Goal: Use online tool/utility: Use online tool/utility

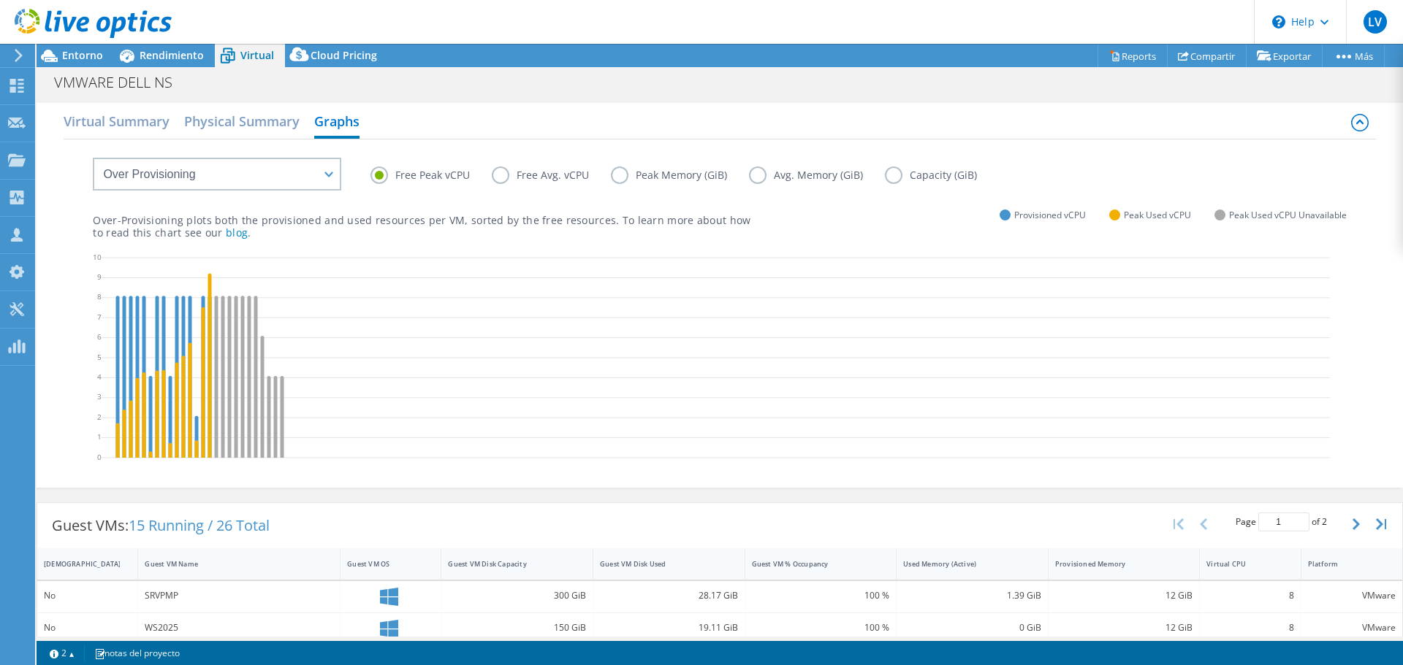
select select "Over Provisioning"
select select "USD"
click at [649, 175] on label "Peak Memory (GiB)" at bounding box center [680, 176] width 138 height 18
click at [0, 0] on input "Peak Memory (GiB)" at bounding box center [0, 0] width 0 height 0
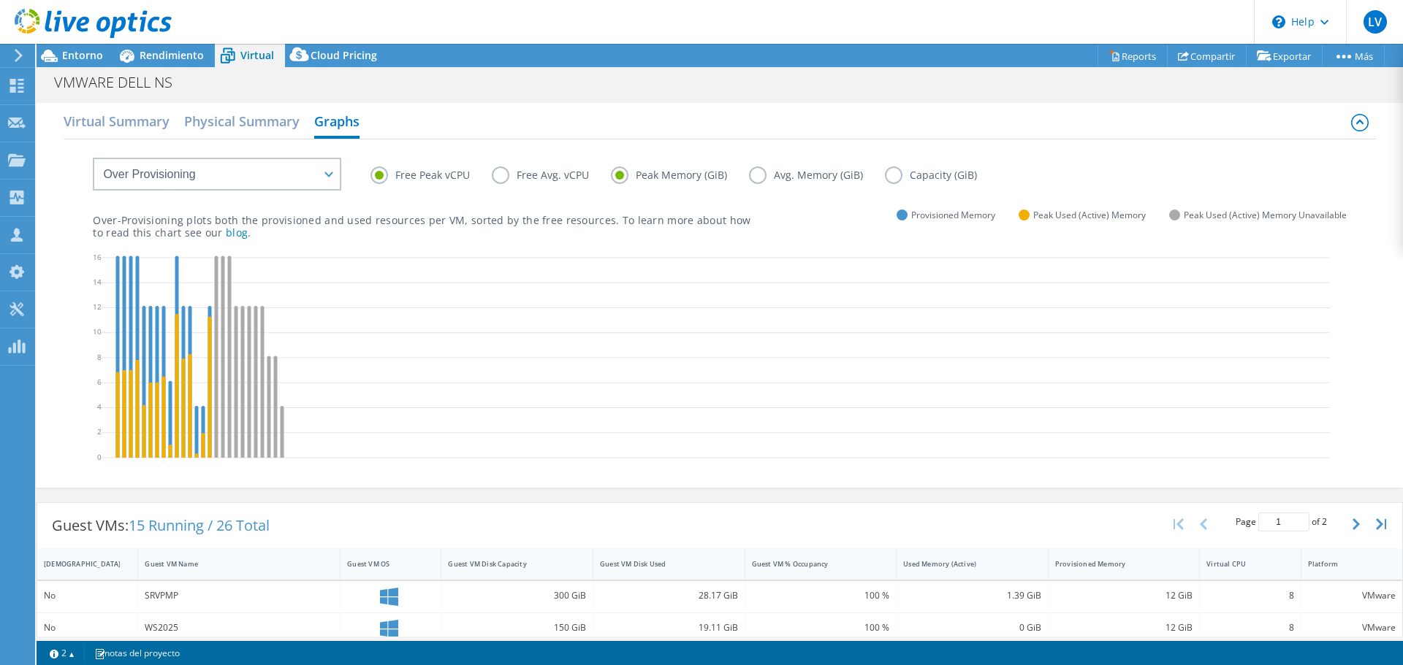
click at [762, 183] on label "Avg. Memory (GiB)" at bounding box center [817, 176] width 136 height 18
click at [0, 0] on input "Avg. Memory (GiB)" at bounding box center [0, 0] width 0 height 0
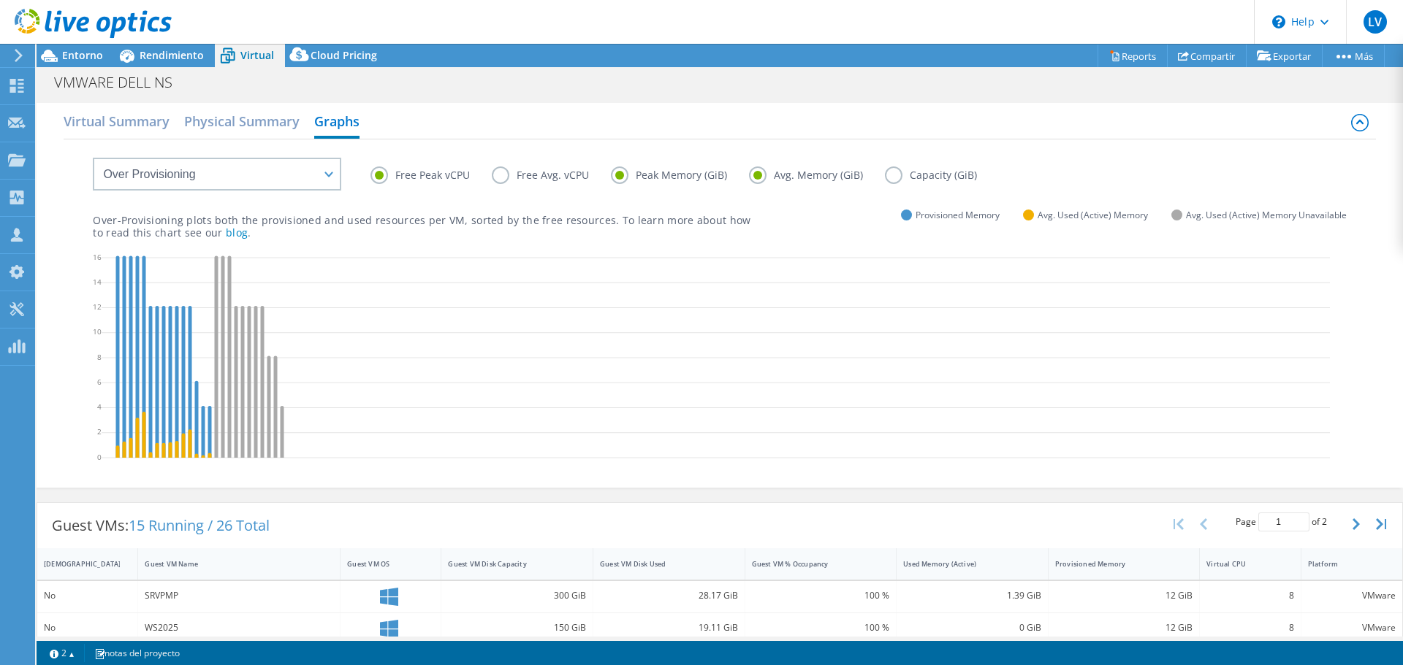
click at [529, 183] on label "Free Avg. vCPU" at bounding box center [551, 176] width 119 height 18
click at [0, 0] on input "Free Avg. vCPU" at bounding box center [0, 0] width 0 height 0
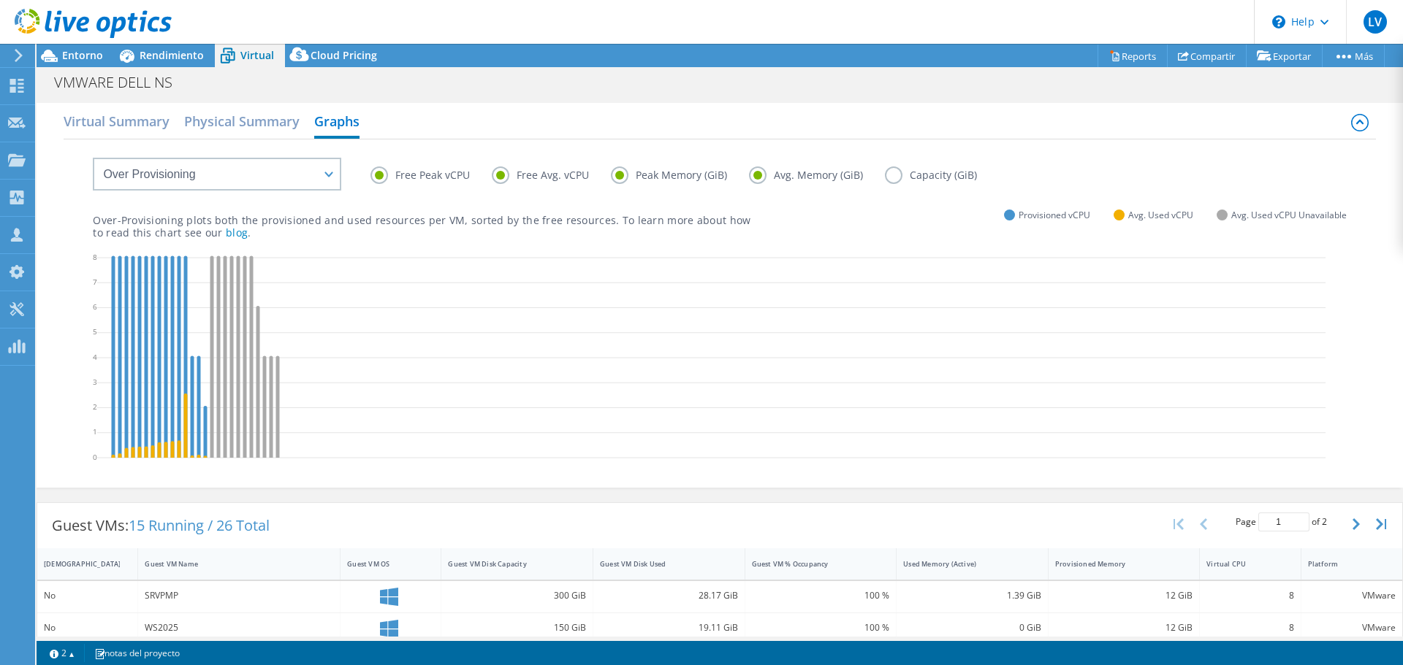
click at [919, 175] on label "Capacity (GiB)" at bounding box center [942, 176] width 114 height 18
click at [0, 0] on input "Capacity (GiB)" at bounding box center [0, 0] width 0 height 0
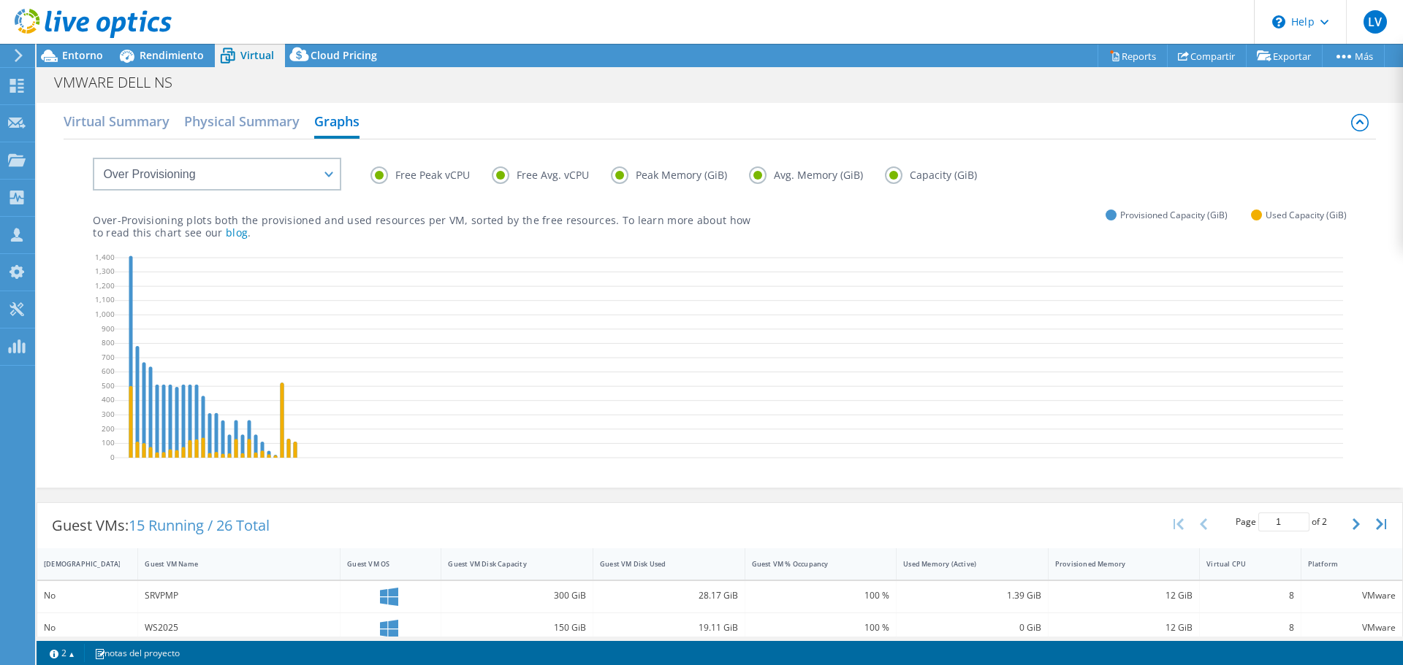
click at [440, 179] on label "Free Peak vCPU" at bounding box center [430, 176] width 121 height 18
click at [0, 0] on input "Free Peak vCPU" at bounding box center [0, 0] width 0 height 0
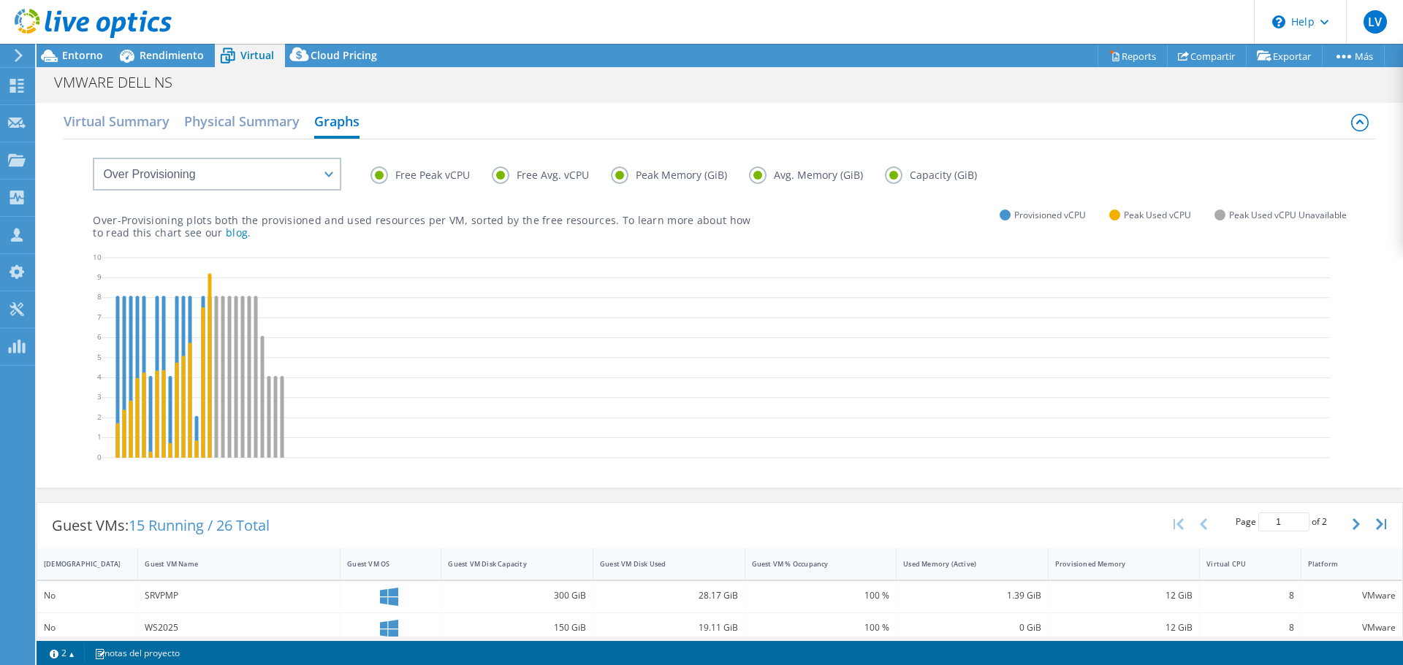
click at [501, 178] on label "Free Avg. vCPU" at bounding box center [551, 176] width 119 height 18
click at [0, 0] on input "Free Avg. vCPU" at bounding box center [0, 0] width 0 height 0
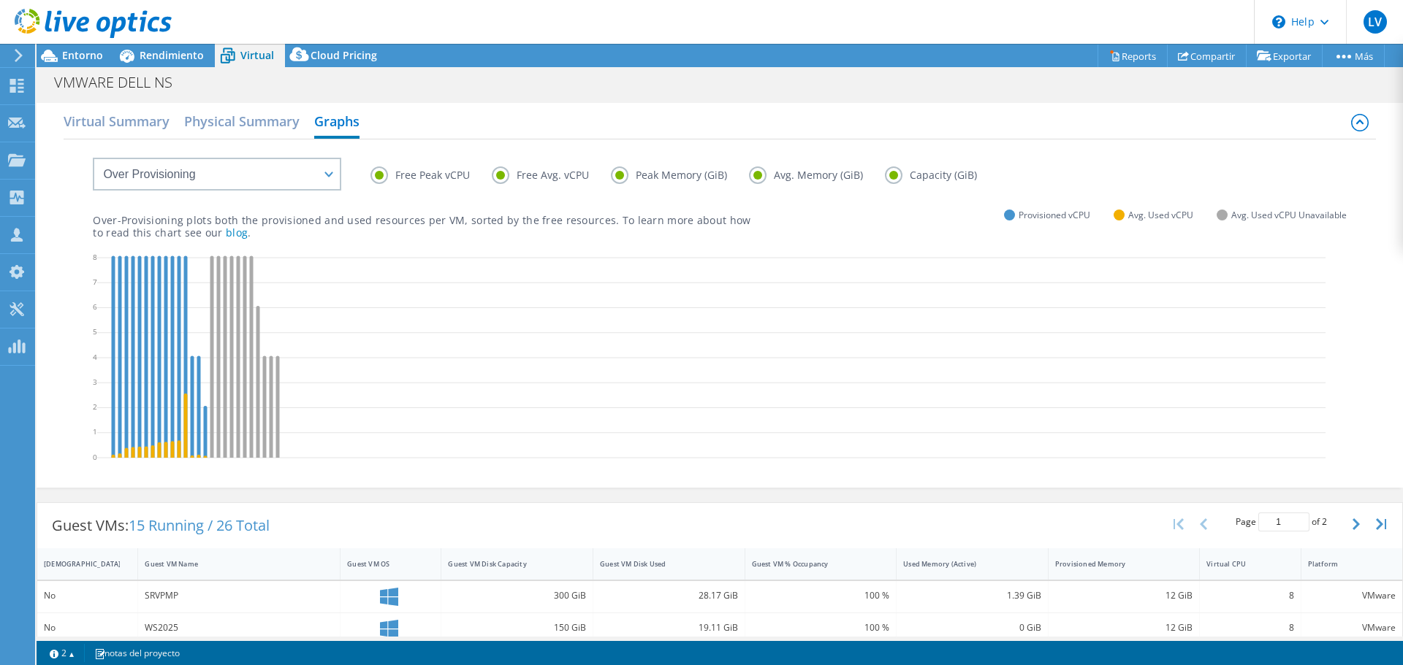
click at [386, 175] on label "Free Peak vCPU" at bounding box center [430, 176] width 121 height 18
click at [0, 0] on input "Free Peak vCPU" at bounding box center [0, 0] width 0 height 0
